Goal: Task Accomplishment & Management: Use online tool/utility

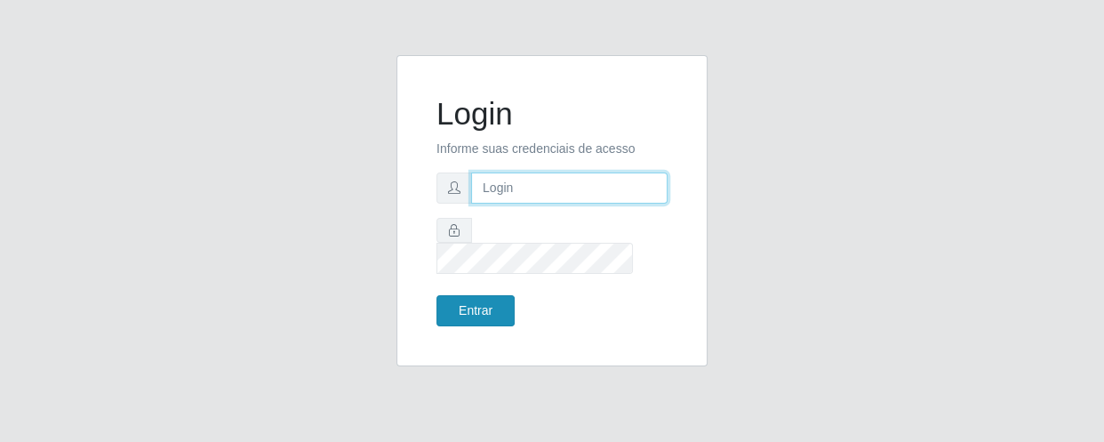
type input "[EMAIL_ADDRESS][DOMAIN_NAME]"
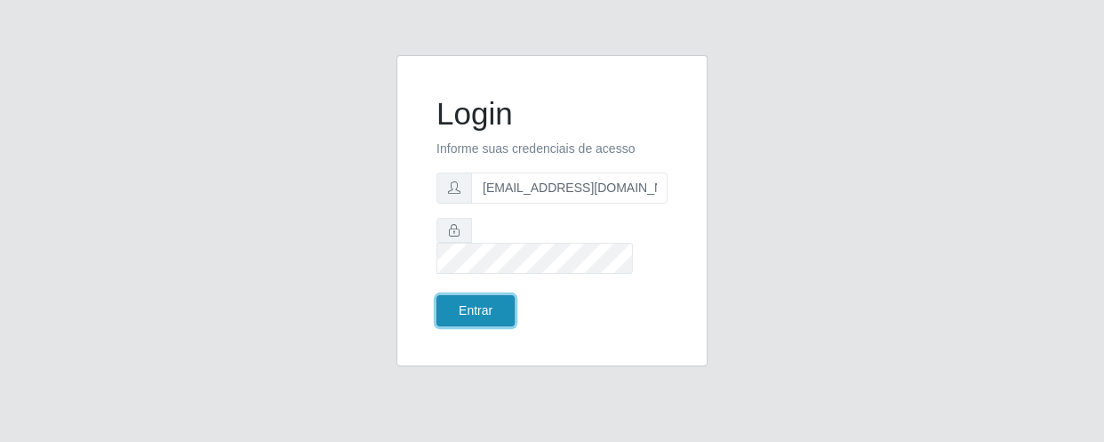
click at [502, 305] on button "Entrar" at bounding box center [475, 310] width 78 height 31
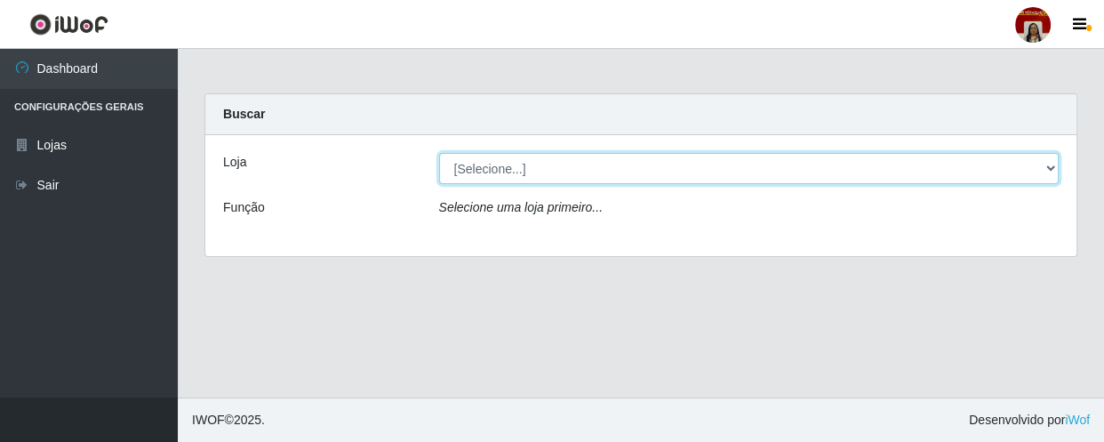
click at [589, 166] on select "[Selecione...] Mar Vermelho - Loja 04" at bounding box center [749, 168] width 620 height 31
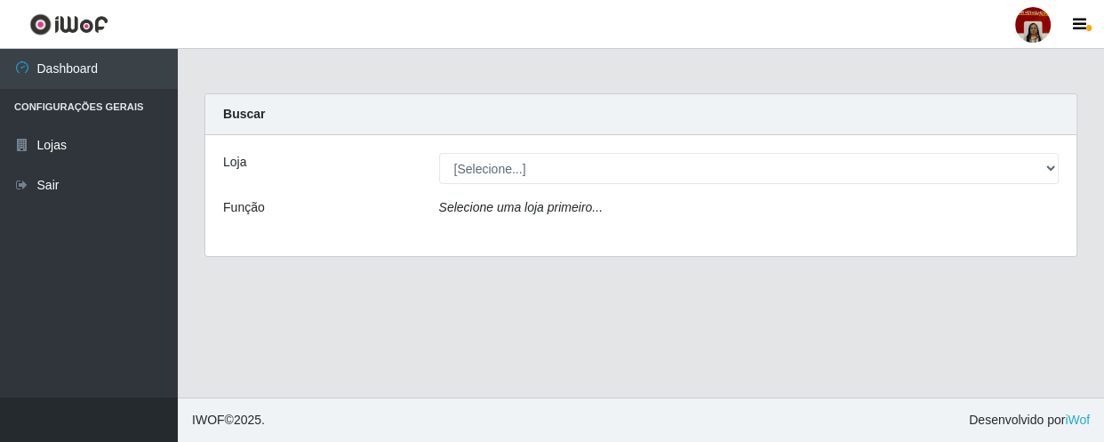
click at [569, 231] on div "Loja [Selecione...] Mar Vermelho - Loja 04 Função Selecione uma loja primeiro..." at bounding box center [640, 195] width 871 height 121
click at [569, 208] on icon "Selecione uma loja primeiro..." at bounding box center [521, 207] width 164 height 14
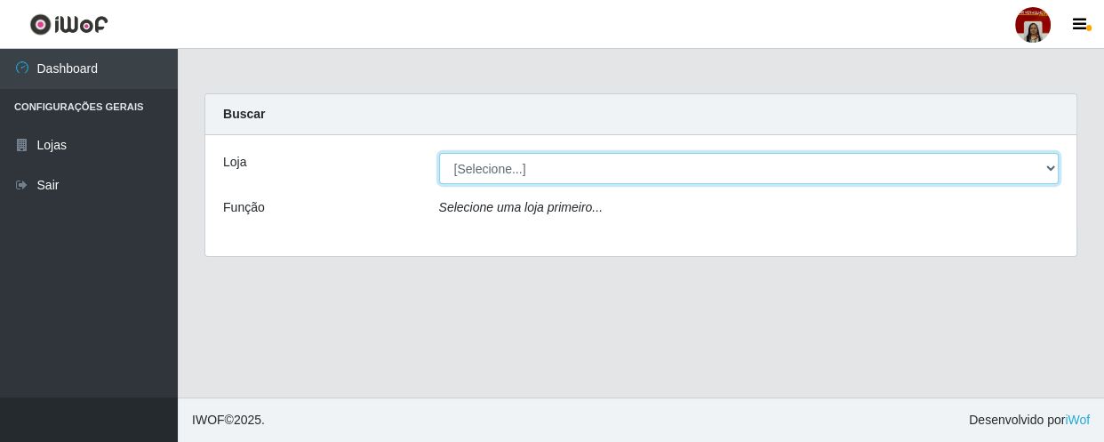
click at [579, 164] on select "[Selecione...] Mar Vermelho - Loja 04" at bounding box center [749, 168] width 620 height 31
select select "251"
click at [439, 153] on select "[Selecione...] Mar Vermelho - Loja 04" at bounding box center [749, 168] width 620 height 31
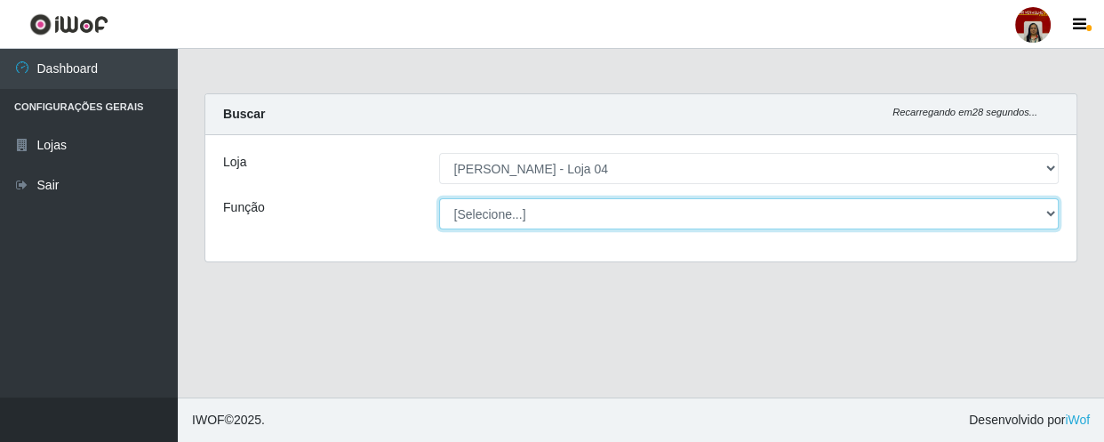
click at [579, 210] on select "[Selecione...] ASG ASG + ASG ++ Auxiliar de Depósito Auxiliar de Depósito + Aux…" at bounding box center [749, 213] width 620 height 31
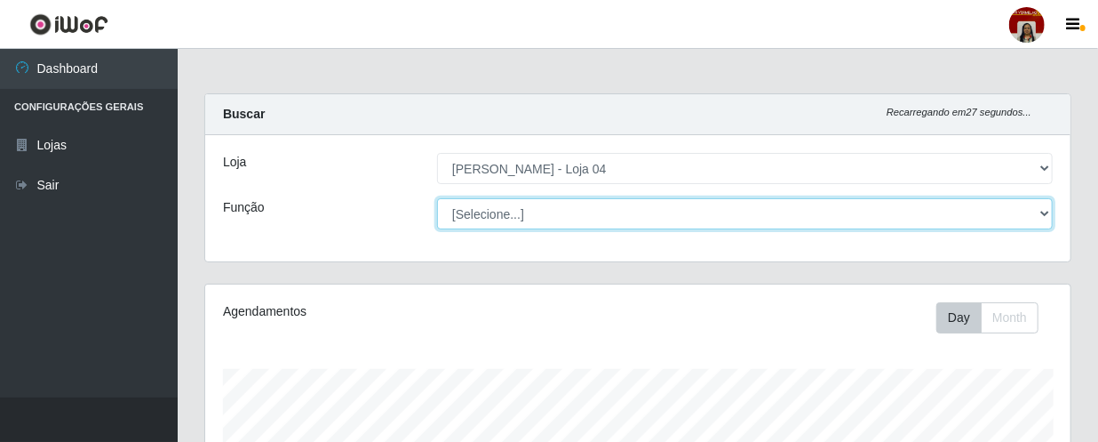
scroll to position [369, 866]
select select "22"
click at [437, 198] on select "[Selecione...] ASG ASG + ASG ++ Auxiliar de Depósito Auxiliar de Depósito + Aux…" at bounding box center [745, 213] width 616 height 31
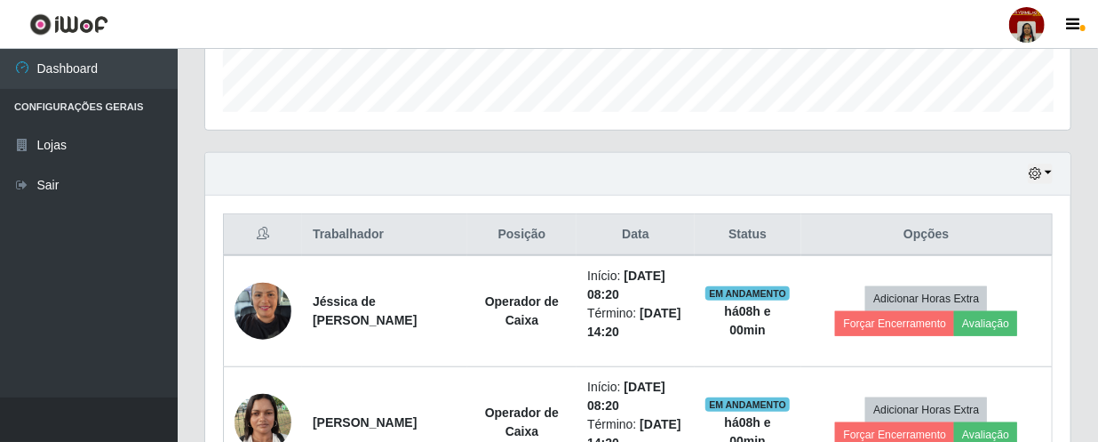
scroll to position [565, 0]
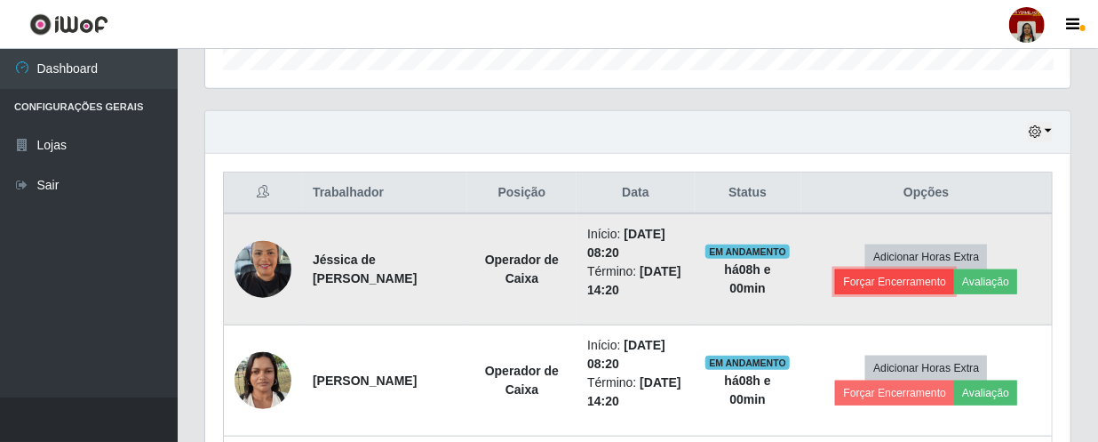
click at [902, 278] on button "Forçar Encerramento" at bounding box center [894, 281] width 119 height 25
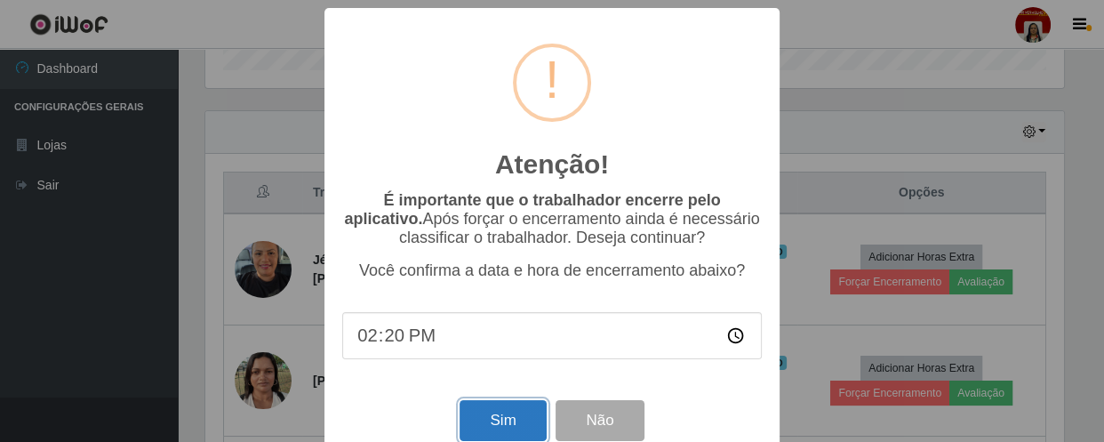
click at [506, 419] on button "Sim" at bounding box center [502, 421] width 86 height 42
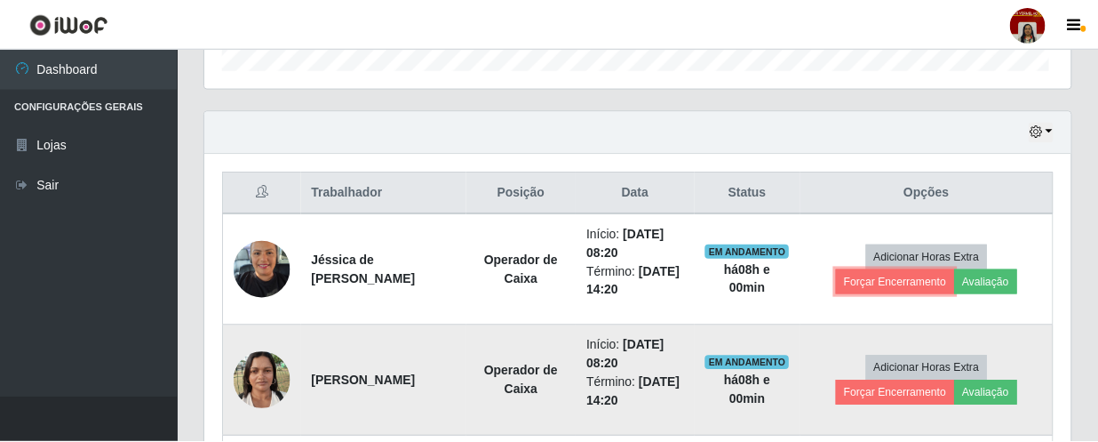
scroll to position [369, 866]
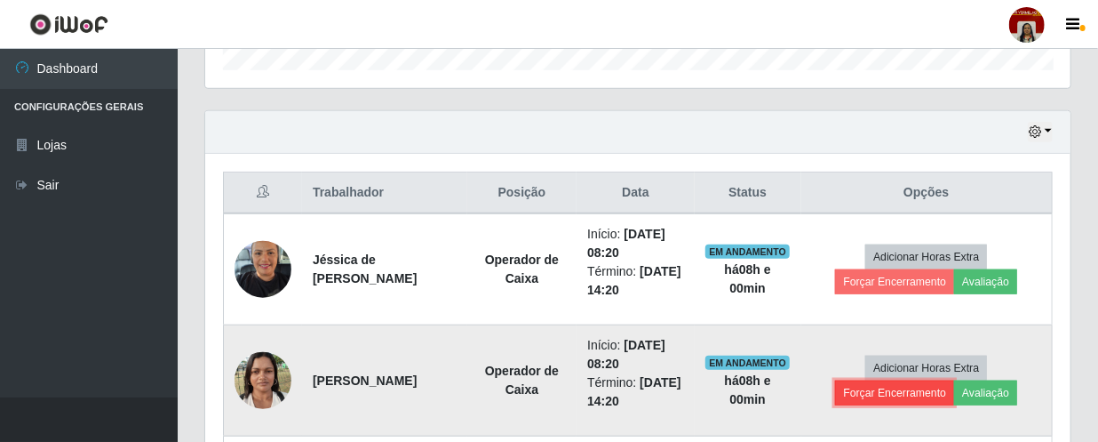
click at [922, 392] on button "Forçar Encerramento" at bounding box center [894, 392] width 119 height 25
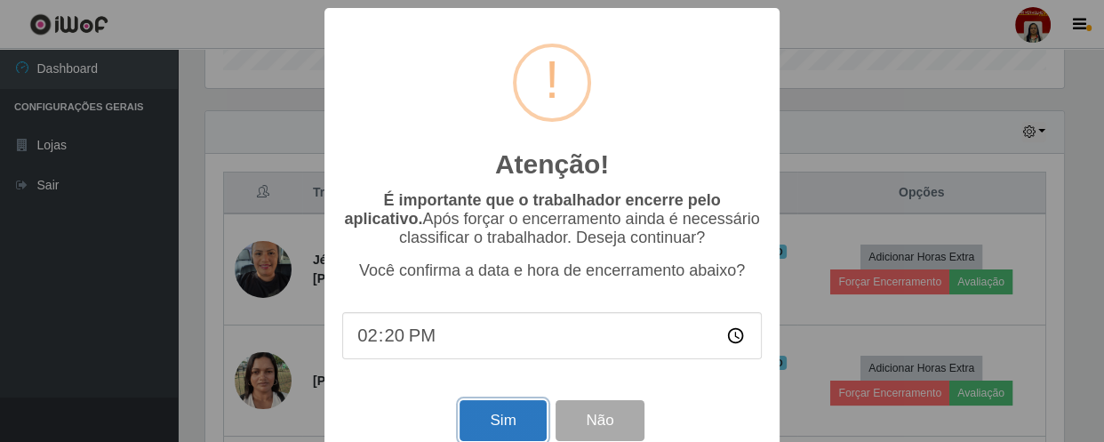
click at [522, 419] on button "Sim" at bounding box center [502, 421] width 86 height 42
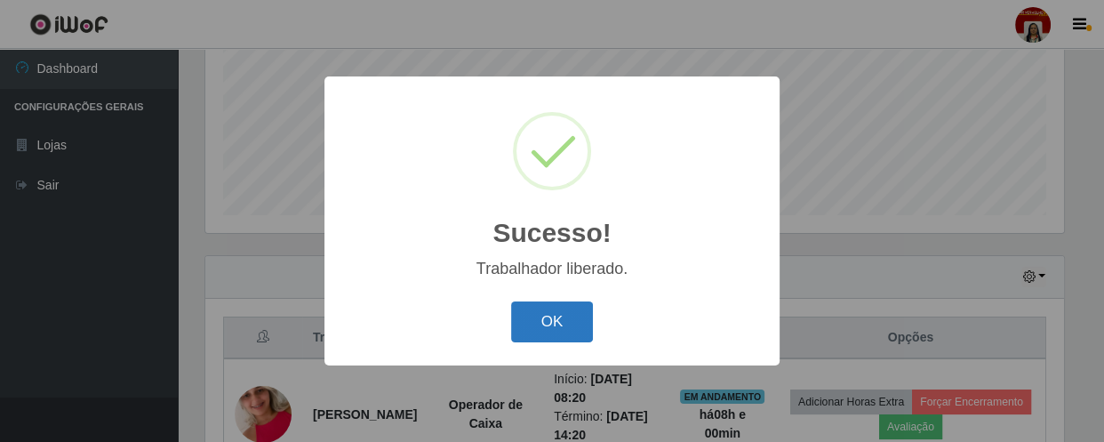
click at [562, 315] on button "OK" at bounding box center [552, 322] width 83 height 42
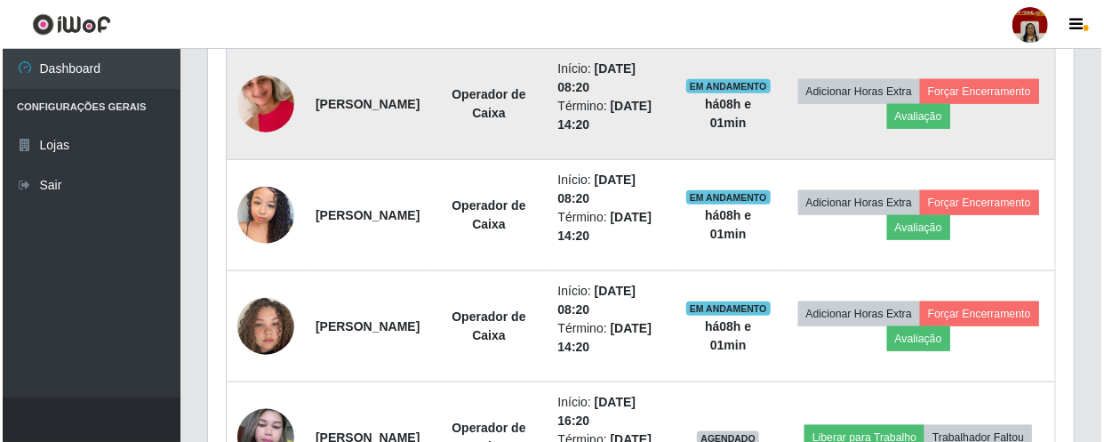
scroll to position [702, 0]
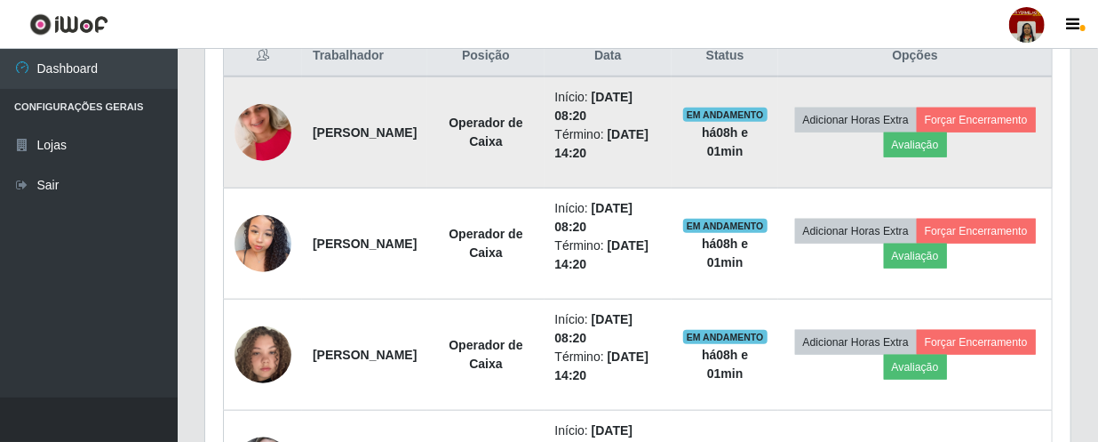
click at [267, 136] on img at bounding box center [263, 132] width 57 height 101
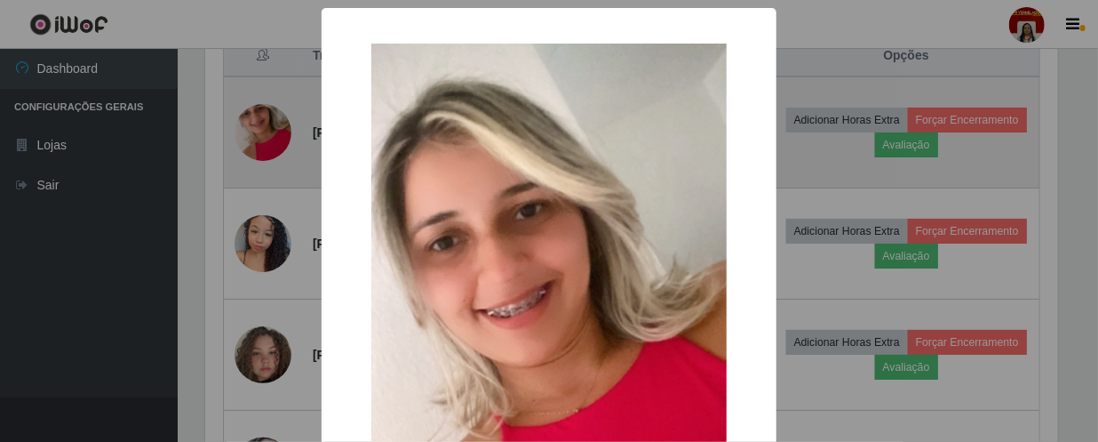
scroll to position [369, 858]
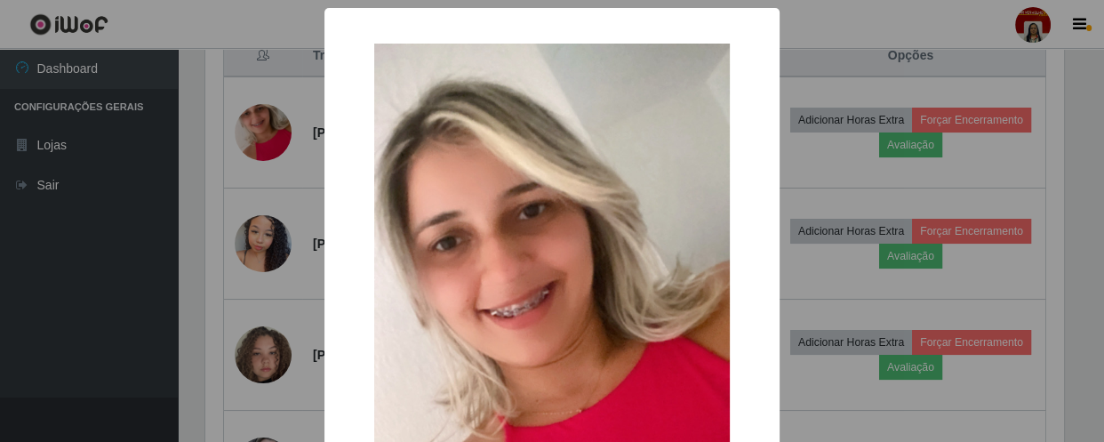
click at [190, 230] on div "× OK Cancel" at bounding box center [552, 221] width 1104 height 442
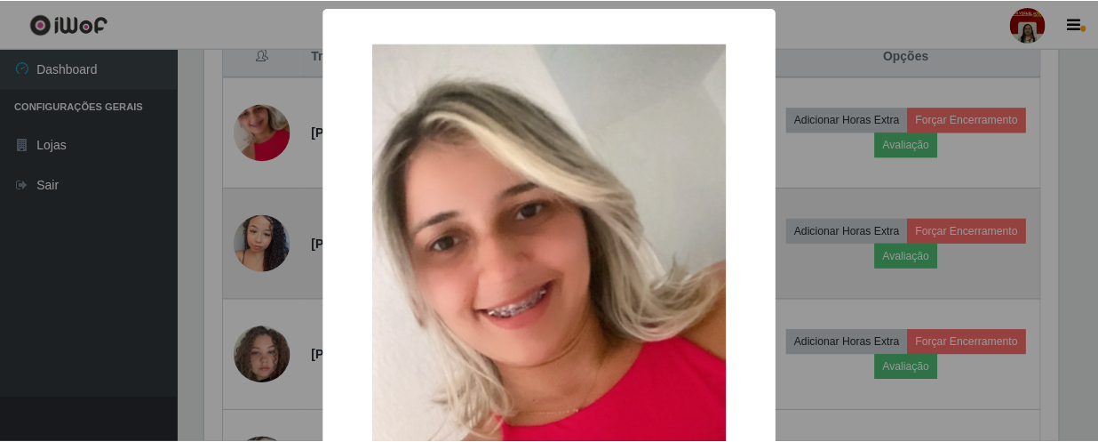
scroll to position [369, 866]
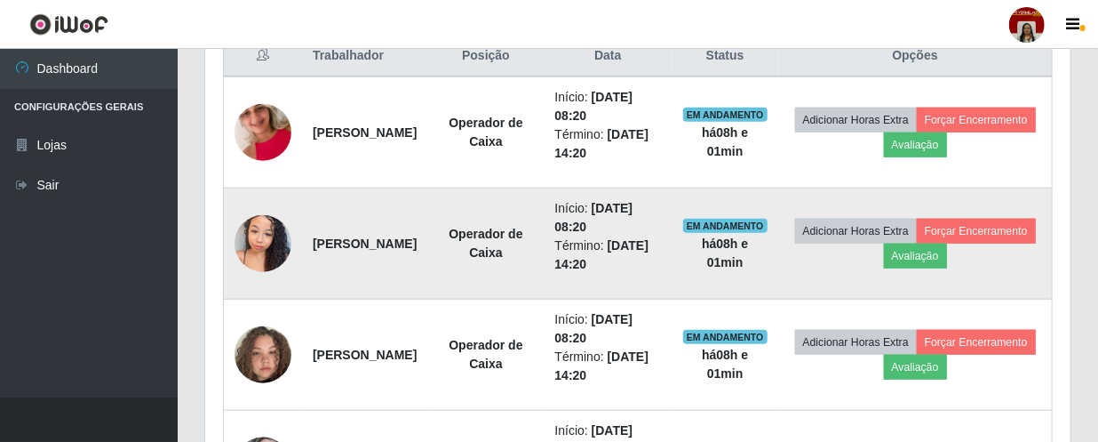
click at [271, 261] on img at bounding box center [263, 243] width 57 height 76
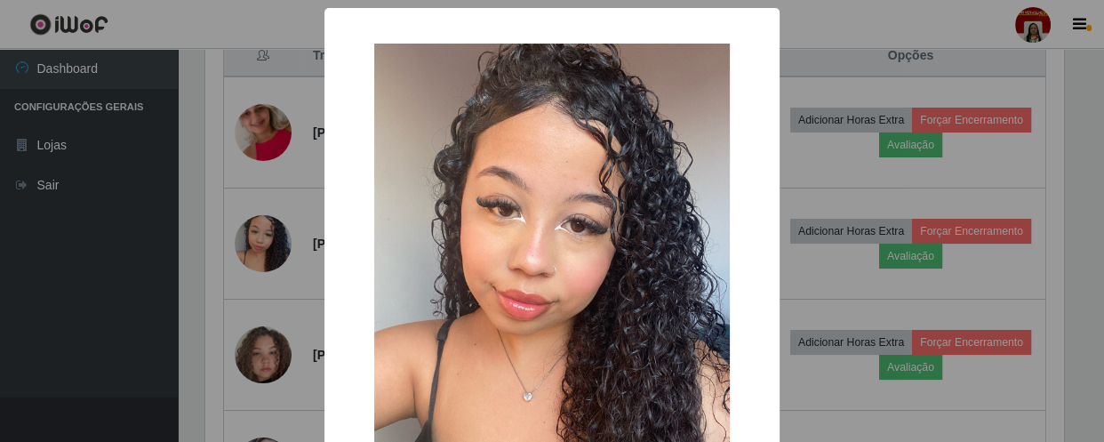
drag, startPoint x: 241, startPoint y: 249, endPoint x: 246, endPoint y: 258, distance: 10.4
click at [241, 251] on div "× OK Cancel" at bounding box center [552, 221] width 1104 height 442
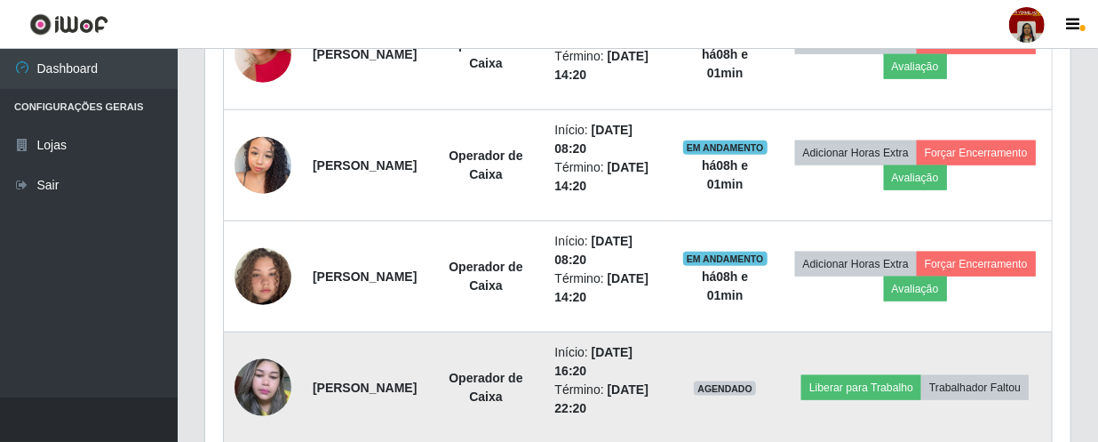
scroll to position [864, 0]
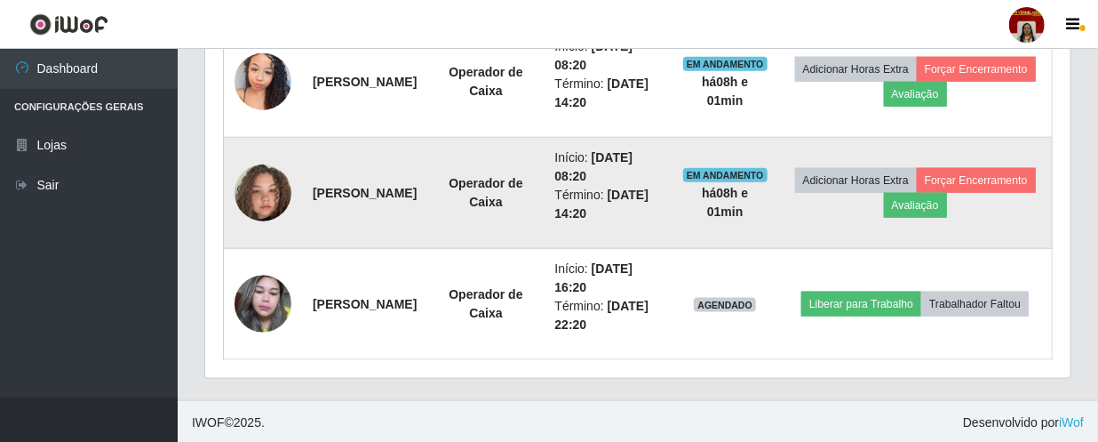
click at [253, 200] on img at bounding box center [263, 192] width 57 height 101
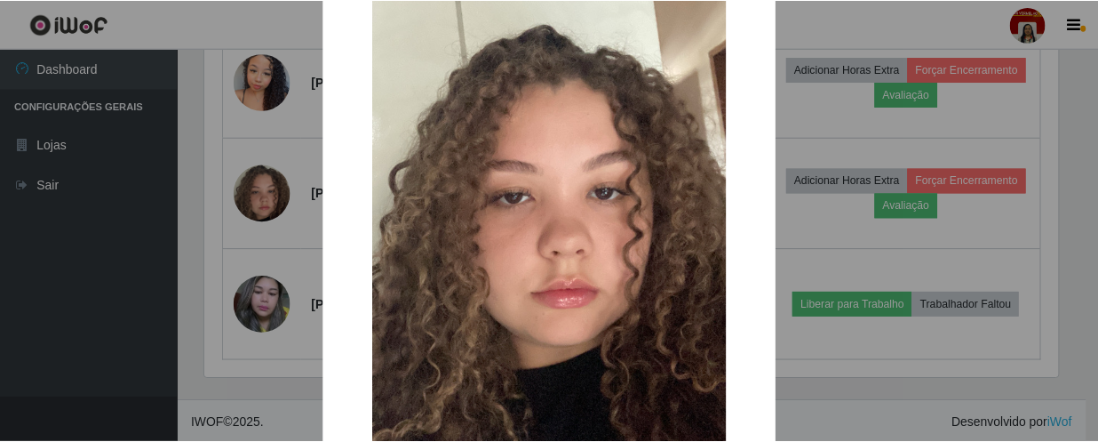
scroll to position [161, 0]
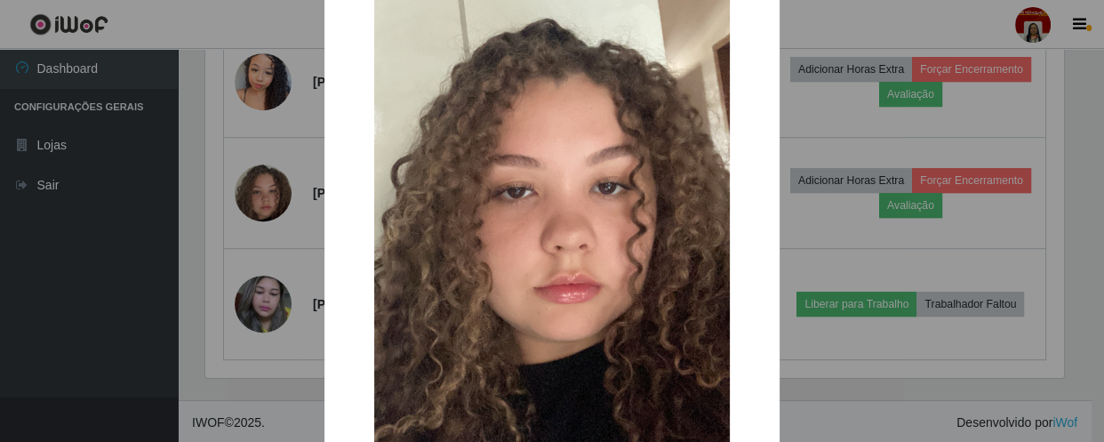
click at [224, 196] on div "× OK Cancel" at bounding box center [552, 221] width 1104 height 442
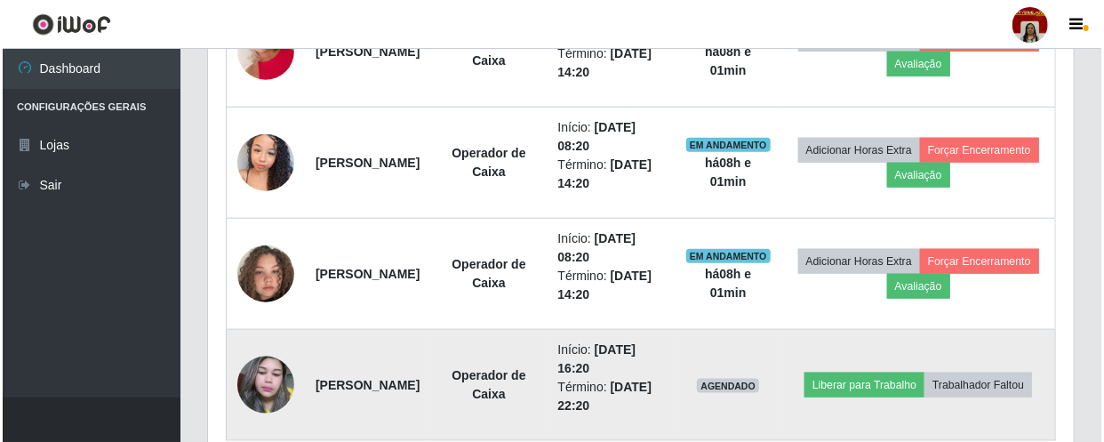
scroll to position [622, 0]
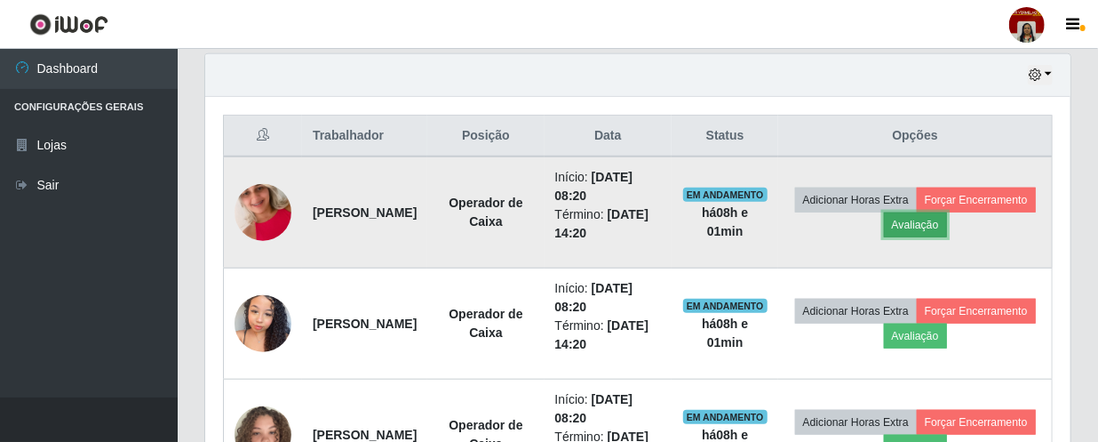
click at [947, 221] on button "Avaliação" at bounding box center [915, 224] width 63 height 25
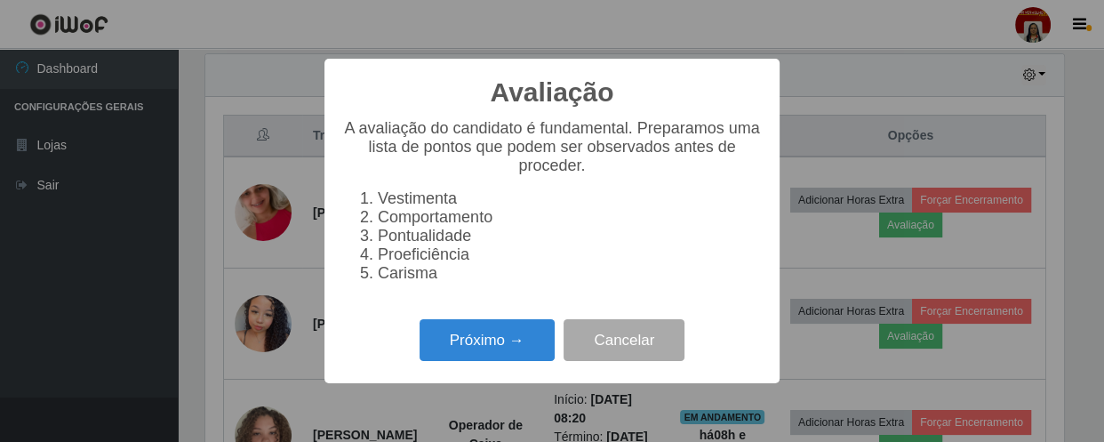
scroll to position [369, 858]
click at [423, 347] on button "Próximo →" at bounding box center [486, 340] width 135 height 42
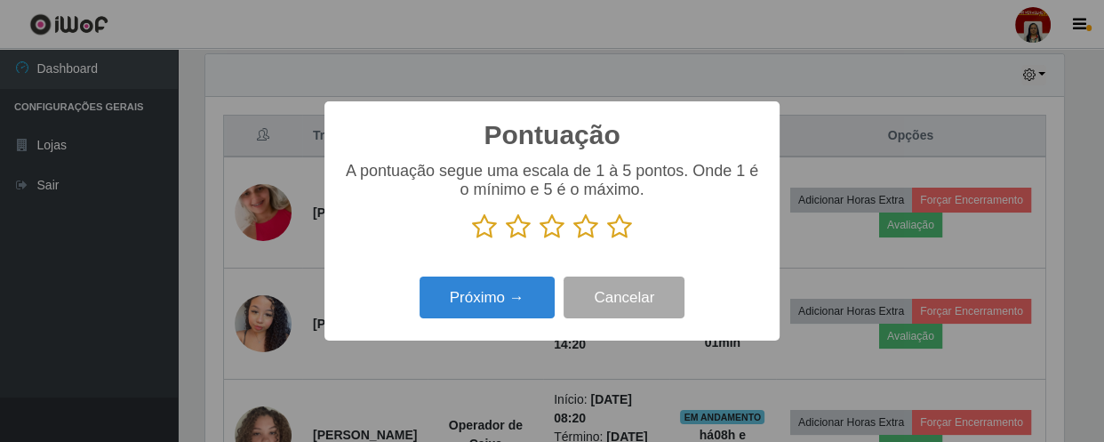
click at [615, 227] on icon at bounding box center [619, 226] width 25 height 27
click at [607, 240] on input "radio" at bounding box center [607, 240] width 0 height 0
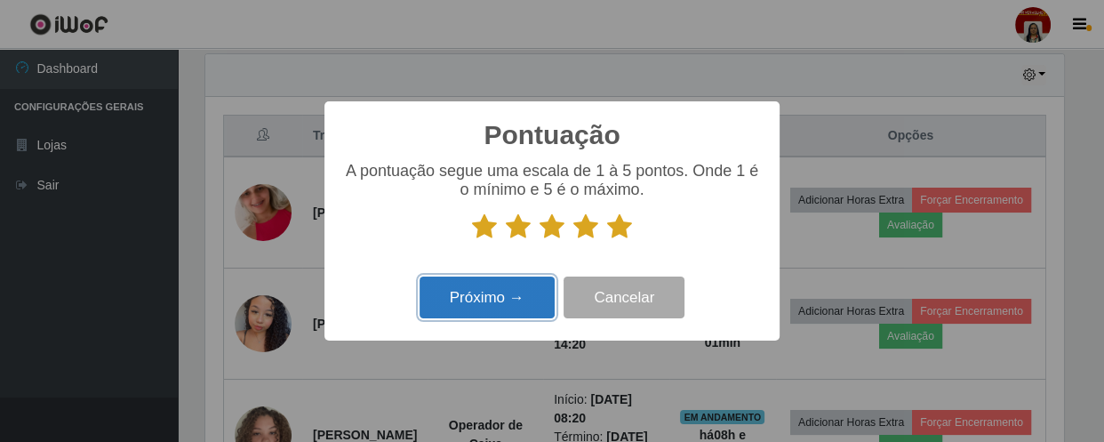
click at [518, 308] on button "Próximo →" at bounding box center [486, 297] width 135 height 42
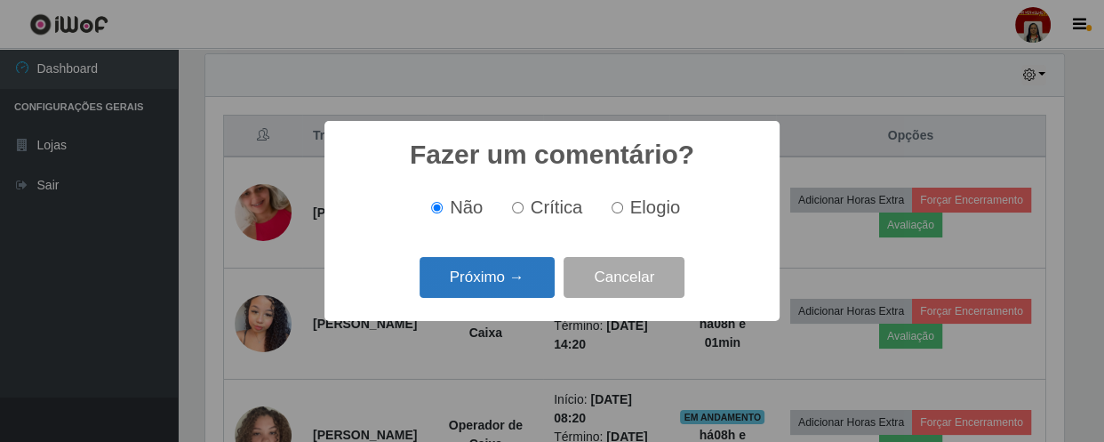
click at [514, 292] on button "Próximo →" at bounding box center [486, 278] width 135 height 42
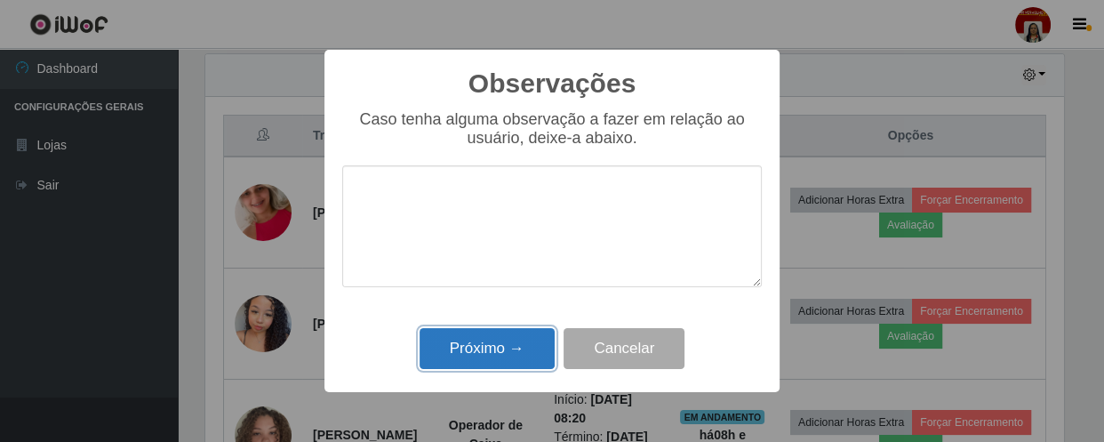
click at [503, 356] on button "Próximo →" at bounding box center [486, 349] width 135 height 42
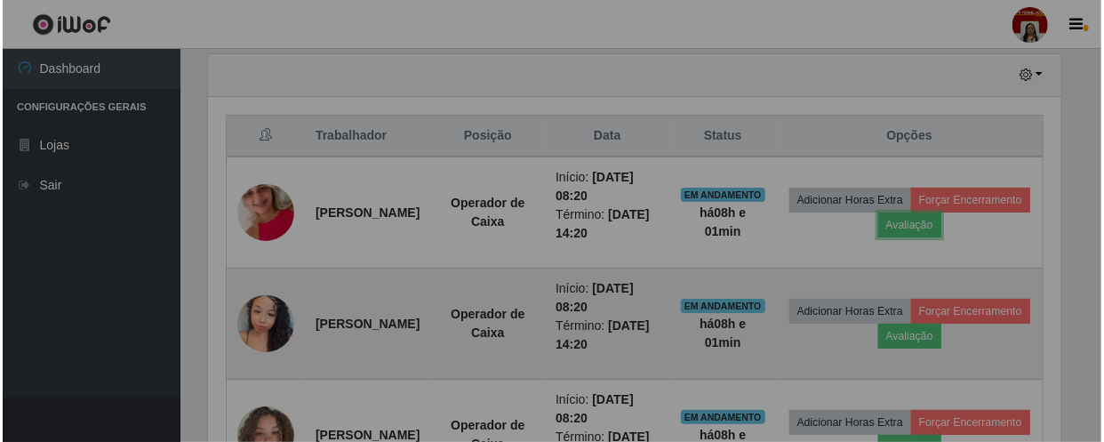
scroll to position [369, 866]
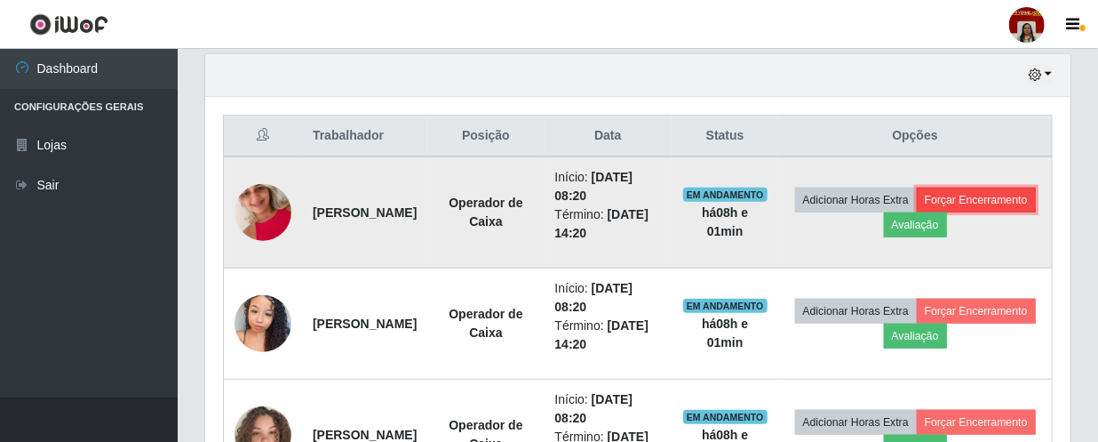
click at [917, 212] on button "Forçar Encerramento" at bounding box center [976, 200] width 119 height 25
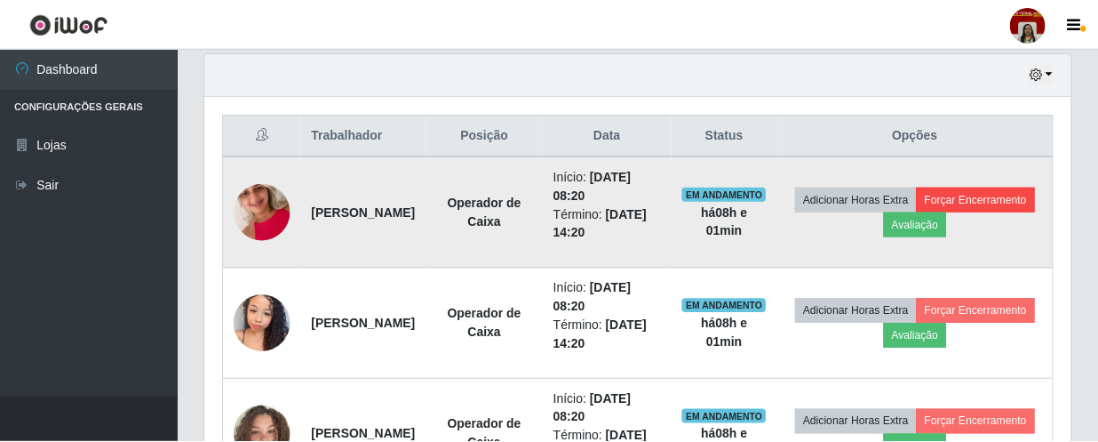
scroll to position [369, 858]
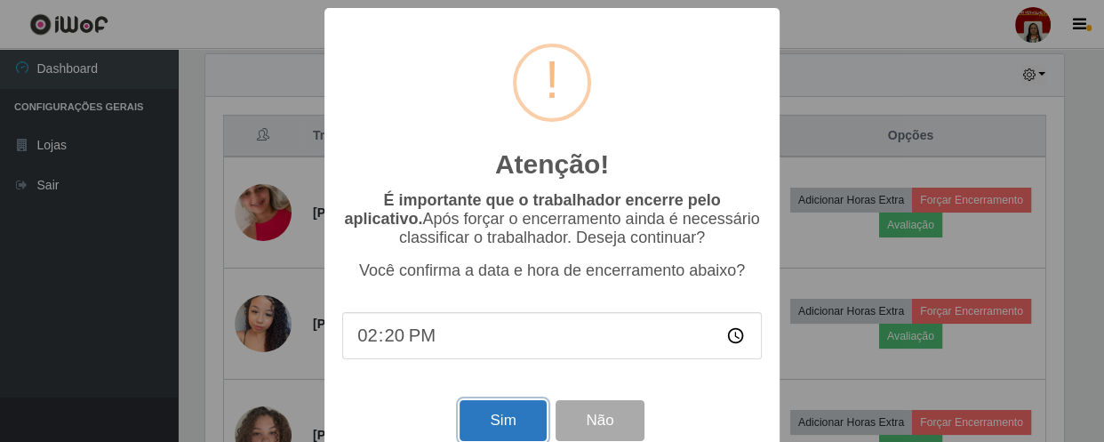
click at [480, 436] on button "Sim" at bounding box center [502, 421] width 86 height 42
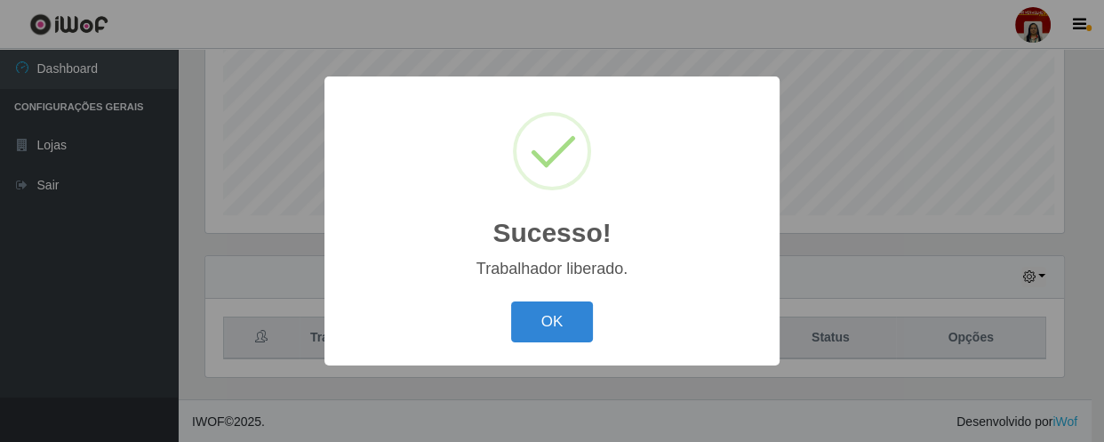
scroll to position [0, 0]
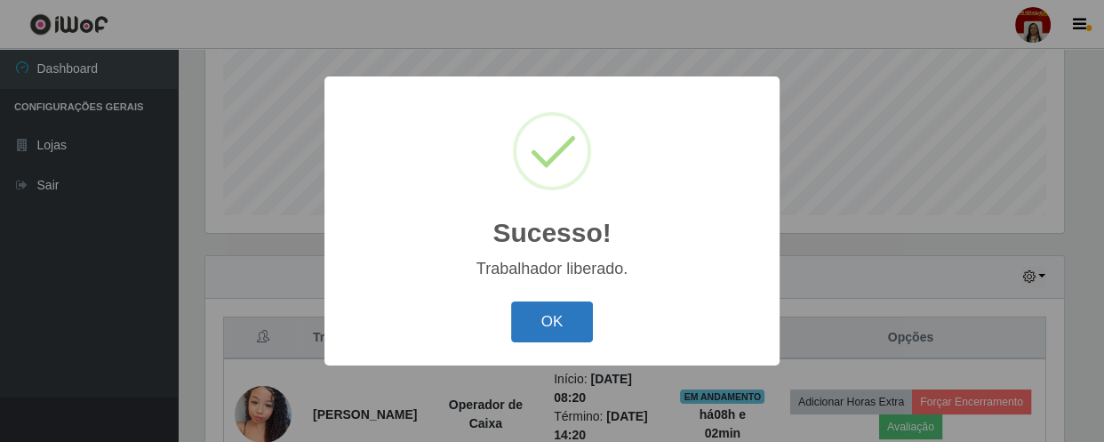
click at [556, 329] on button "OK" at bounding box center [552, 322] width 83 height 42
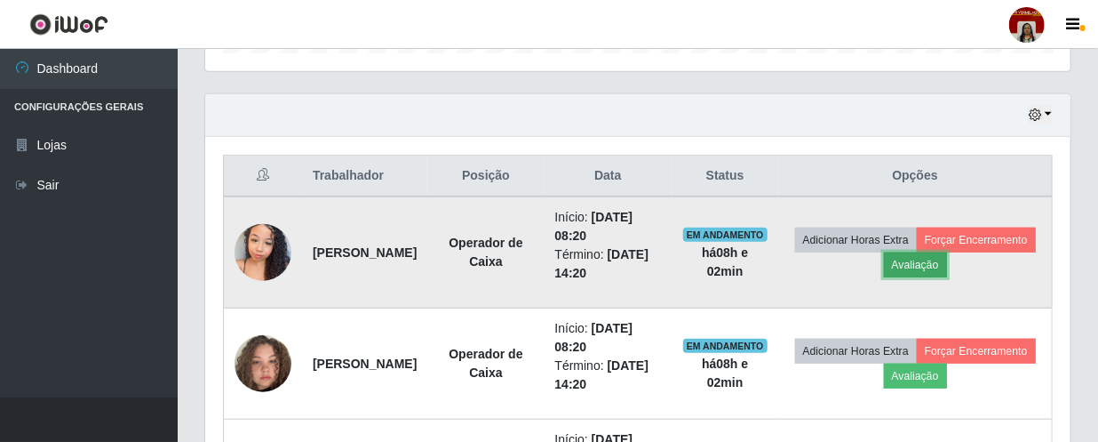
click at [947, 264] on button "Avaliação" at bounding box center [915, 264] width 63 height 25
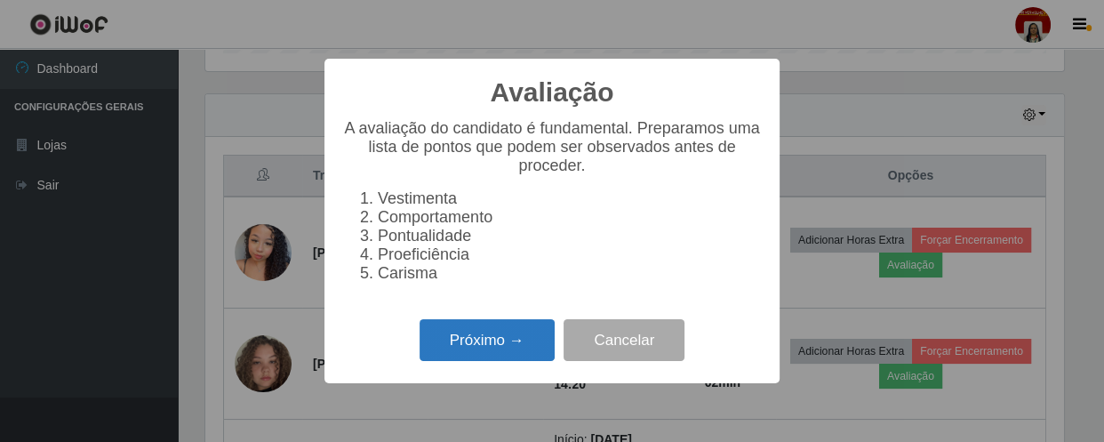
click at [519, 344] on button "Próximo →" at bounding box center [486, 340] width 135 height 42
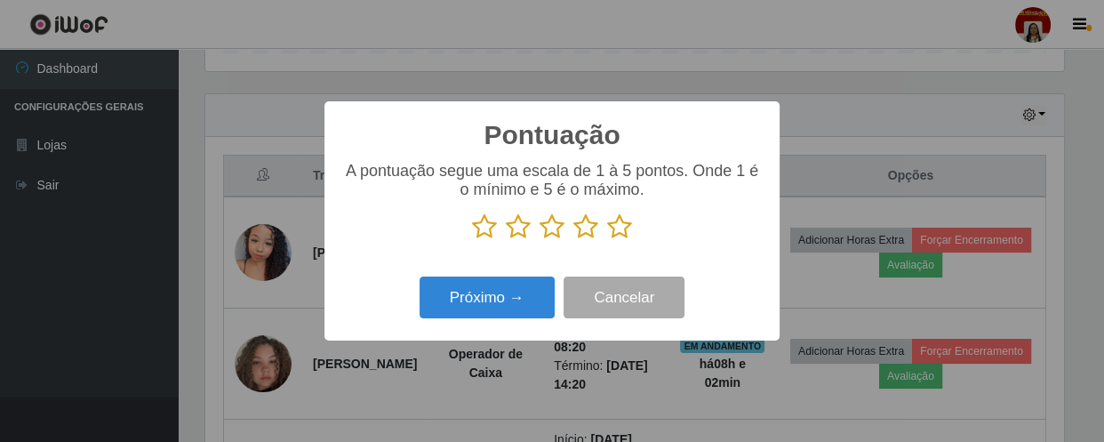
click at [627, 239] on icon at bounding box center [619, 226] width 25 height 27
click at [607, 240] on input "radio" at bounding box center [607, 240] width 0 height 0
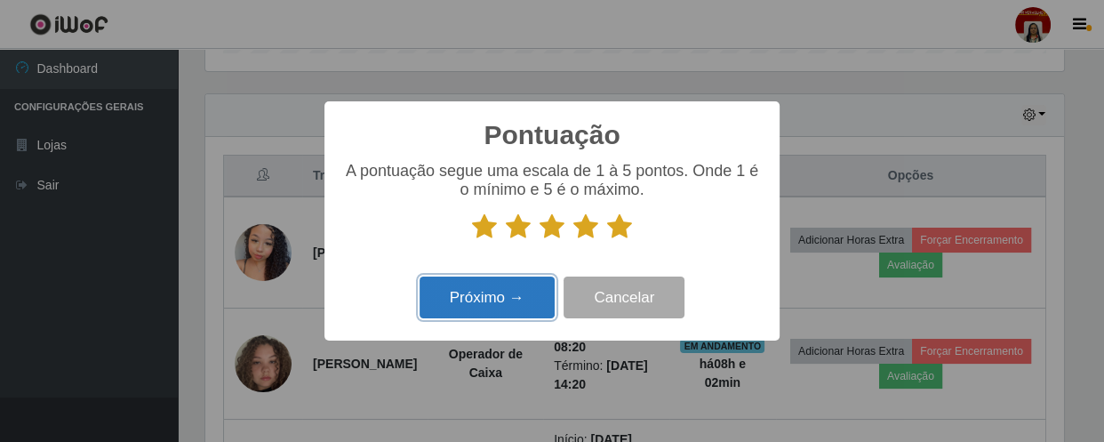
click at [494, 305] on button "Próximo →" at bounding box center [486, 297] width 135 height 42
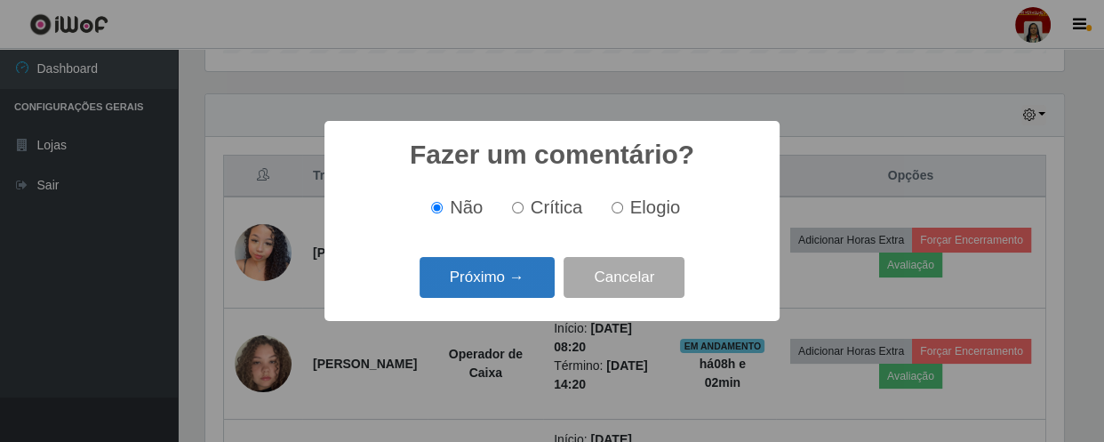
click at [489, 276] on button "Próximo →" at bounding box center [486, 278] width 135 height 42
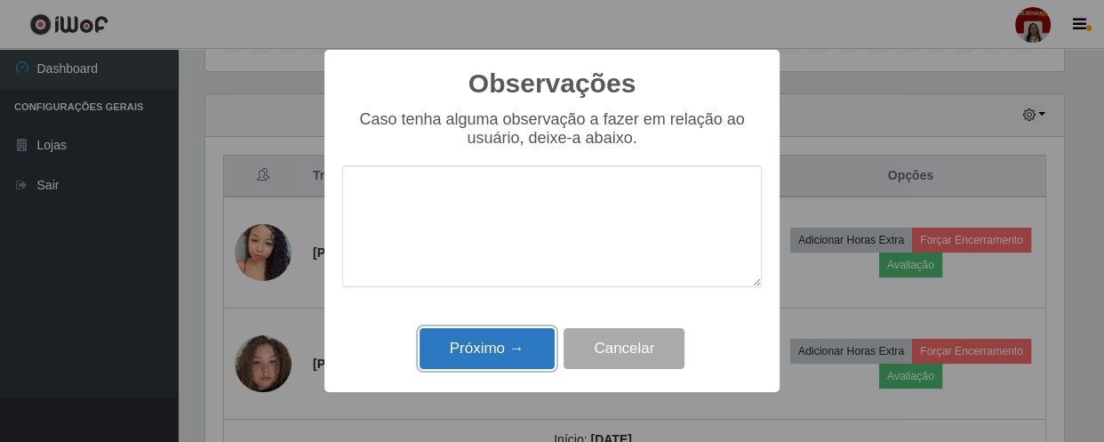
click at [517, 356] on button "Próximo →" at bounding box center [486, 349] width 135 height 42
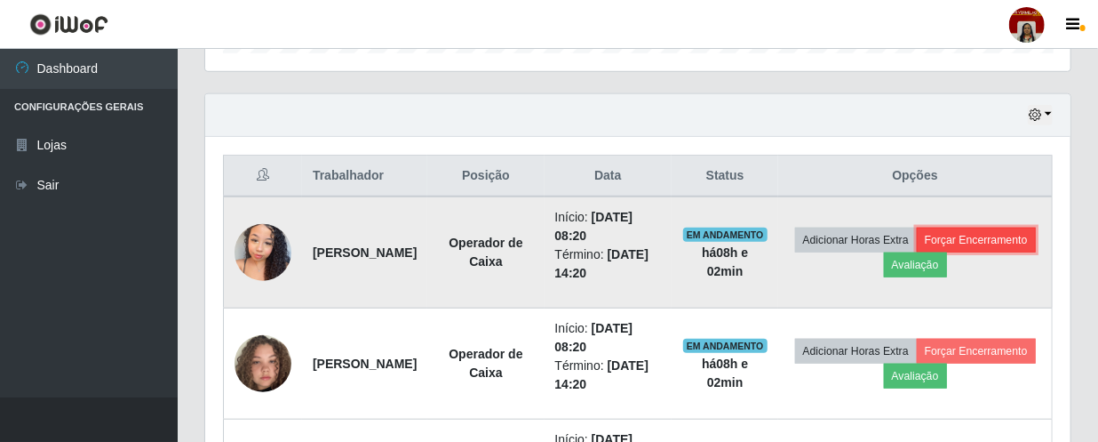
click at [917, 252] on button "Forçar Encerramento" at bounding box center [976, 240] width 119 height 25
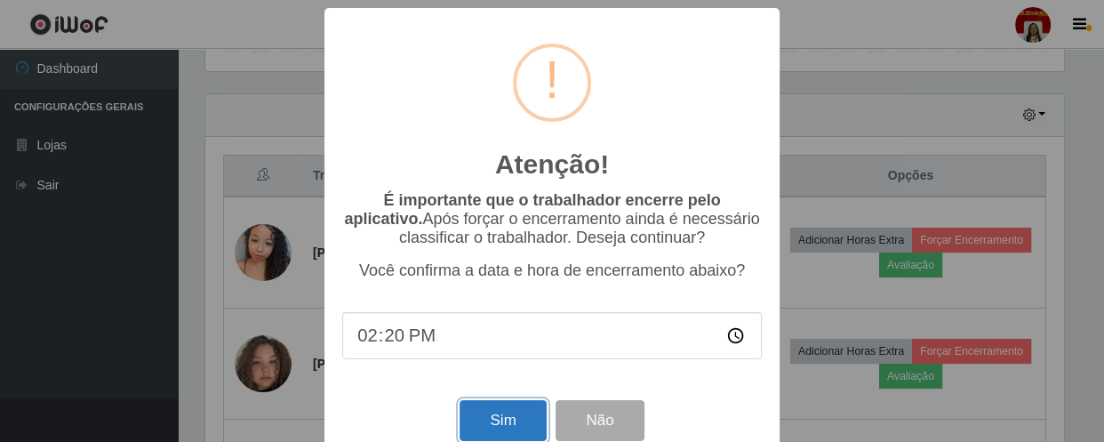
click at [481, 428] on button "Sim" at bounding box center [502, 421] width 86 height 42
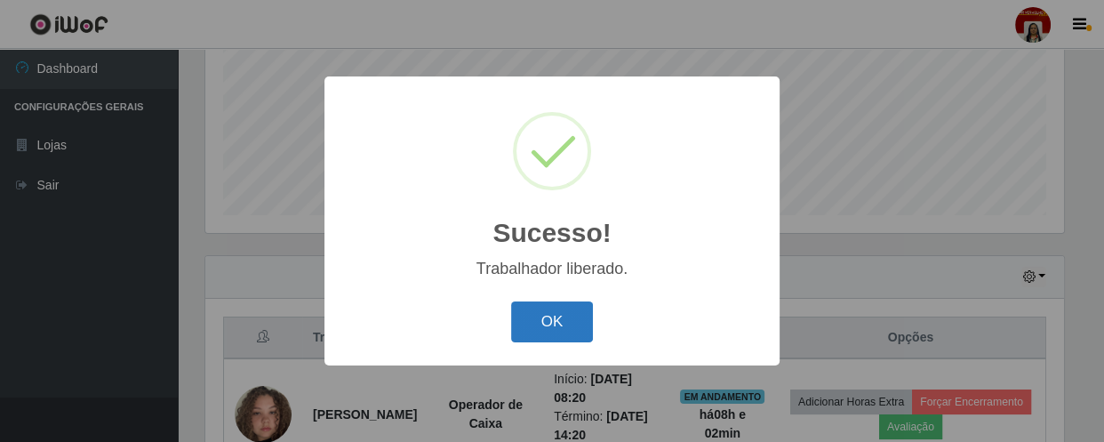
click at [514, 320] on button "OK" at bounding box center [552, 322] width 83 height 42
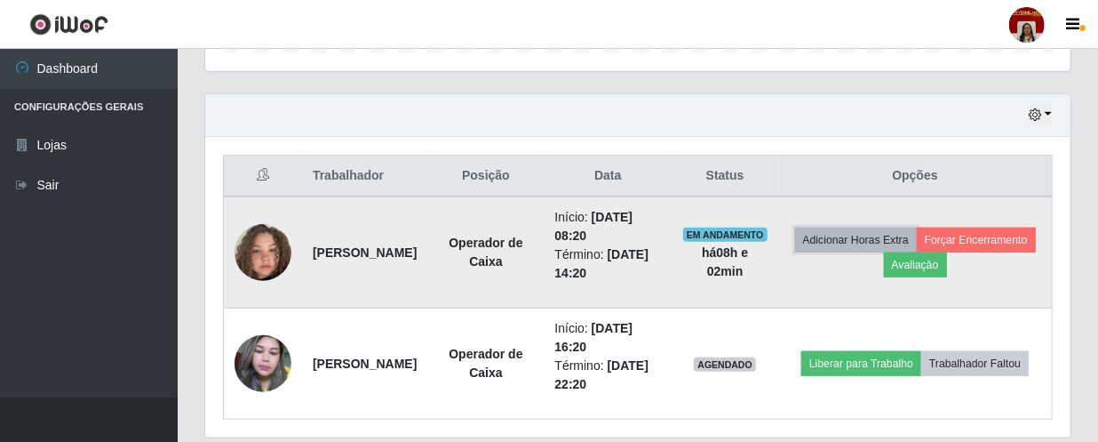
click at [917, 249] on button "Adicionar Horas Extra" at bounding box center [856, 240] width 122 height 25
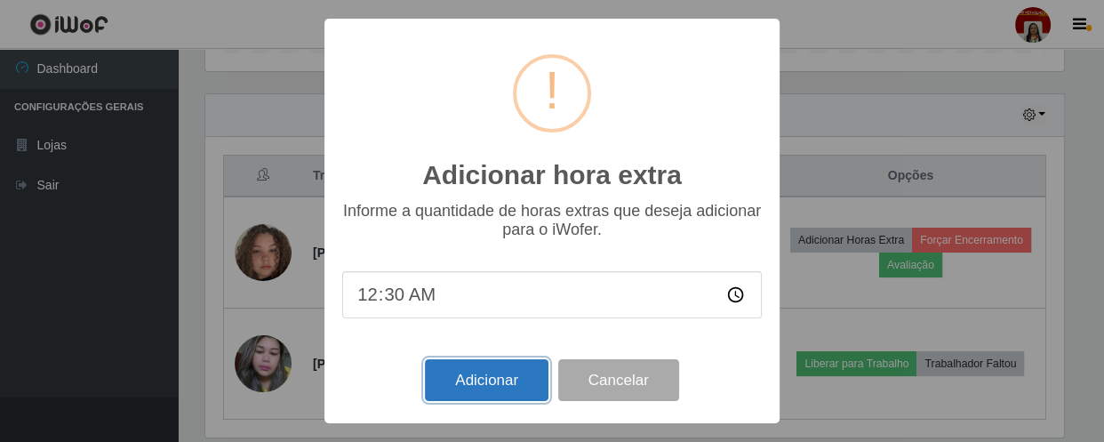
click at [517, 380] on button "Adicionar" at bounding box center [487, 380] width 124 height 42
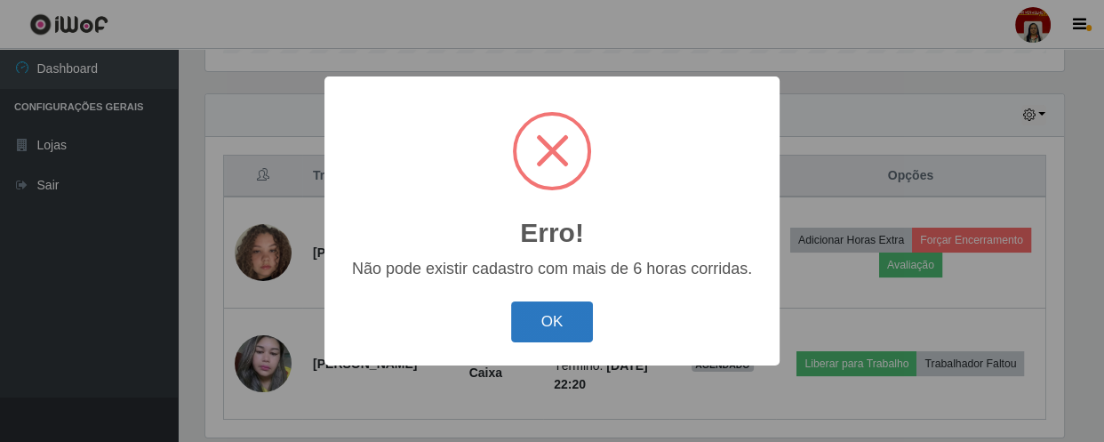
click at [551, 302] on button "OK" at bounding box center [552, 322] width 83 height 42
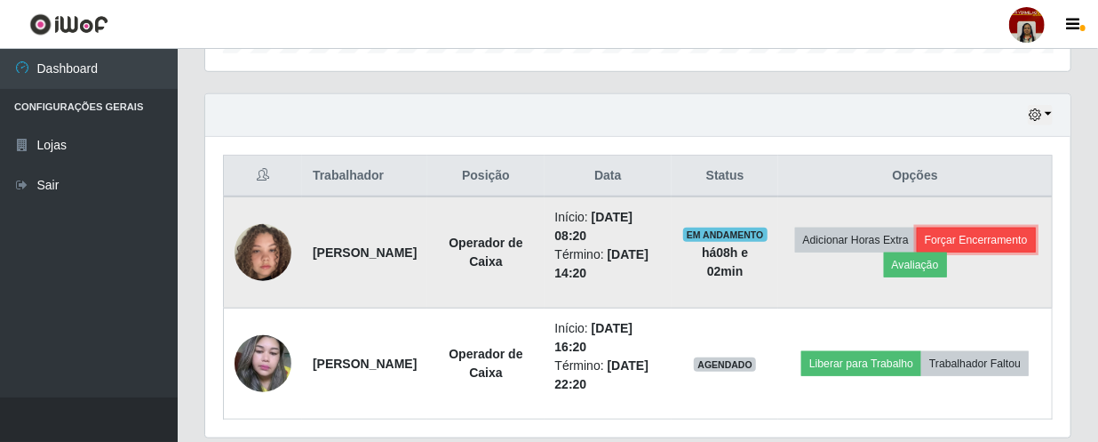
click at [917, 252] on button "Forçar Encerramento" at bounding box center [976, 240] width 119 height 25
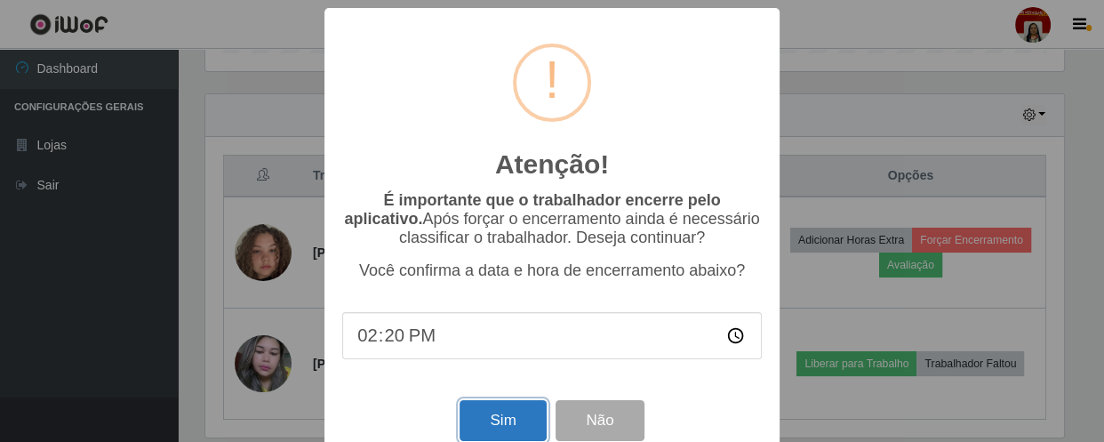
click at [498, 432] on button "Sim" at bounding box center [502, 421] width 86 height 42
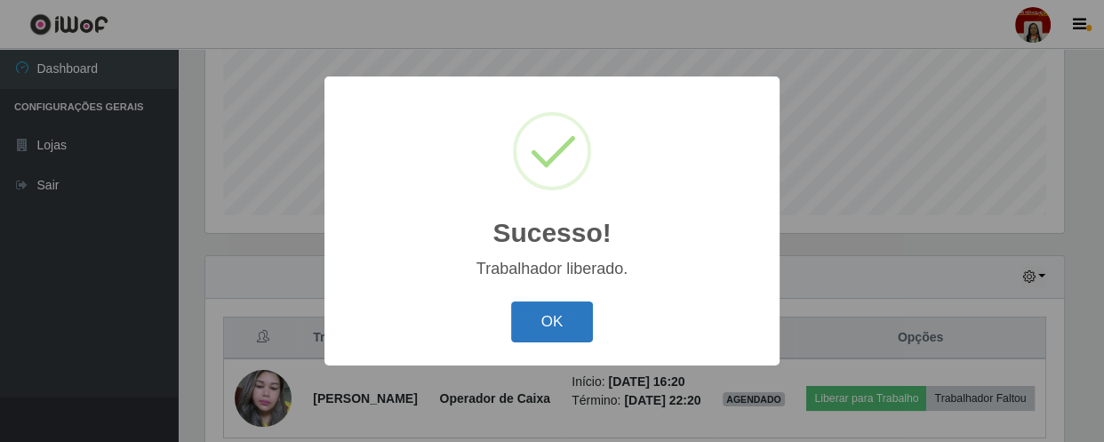
click at [533, 326] on button "OK" at bounding box center [552, 322] width 83 height 42
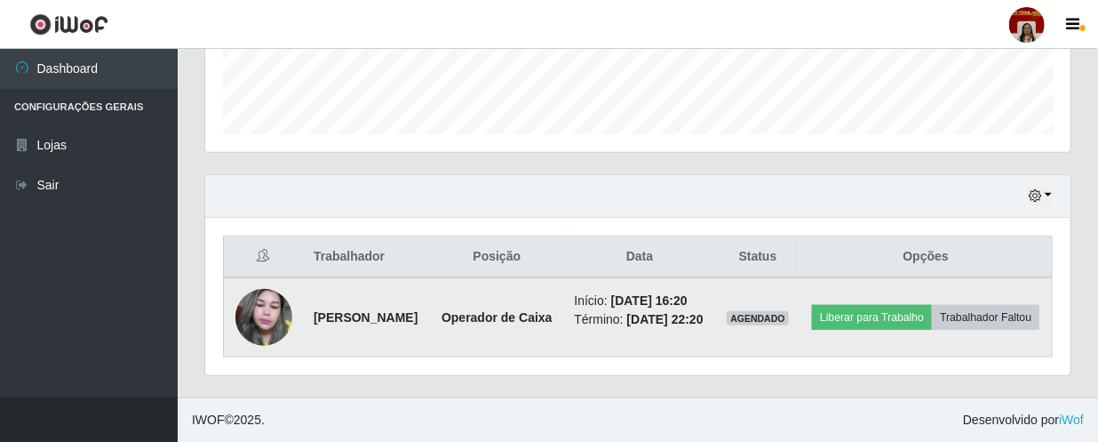
click at [260, 313] on img at bounding box center [264, 318] width 57 height 76
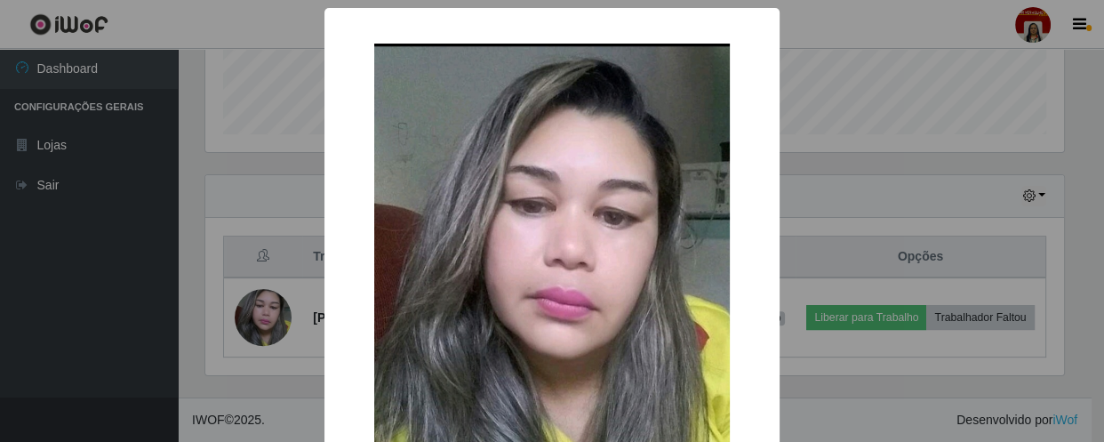
click at [118, 294] on div "× OK Cancel" at bounding box center [552, 221] width 1104 height 442
